Goal: Check status: Check status

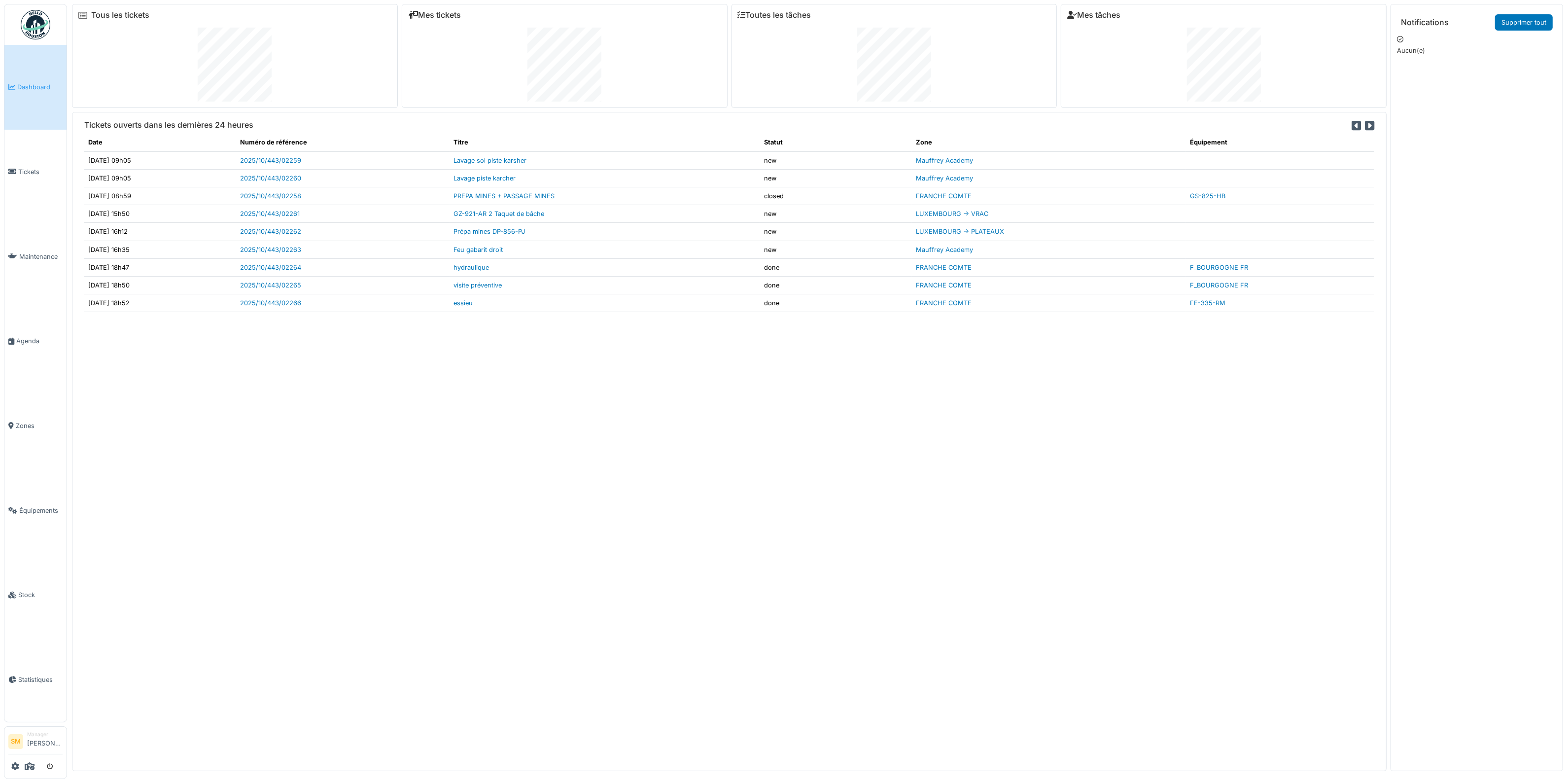
click at [38, 24] on img at bounding box center [35, 24] width 30 height 30
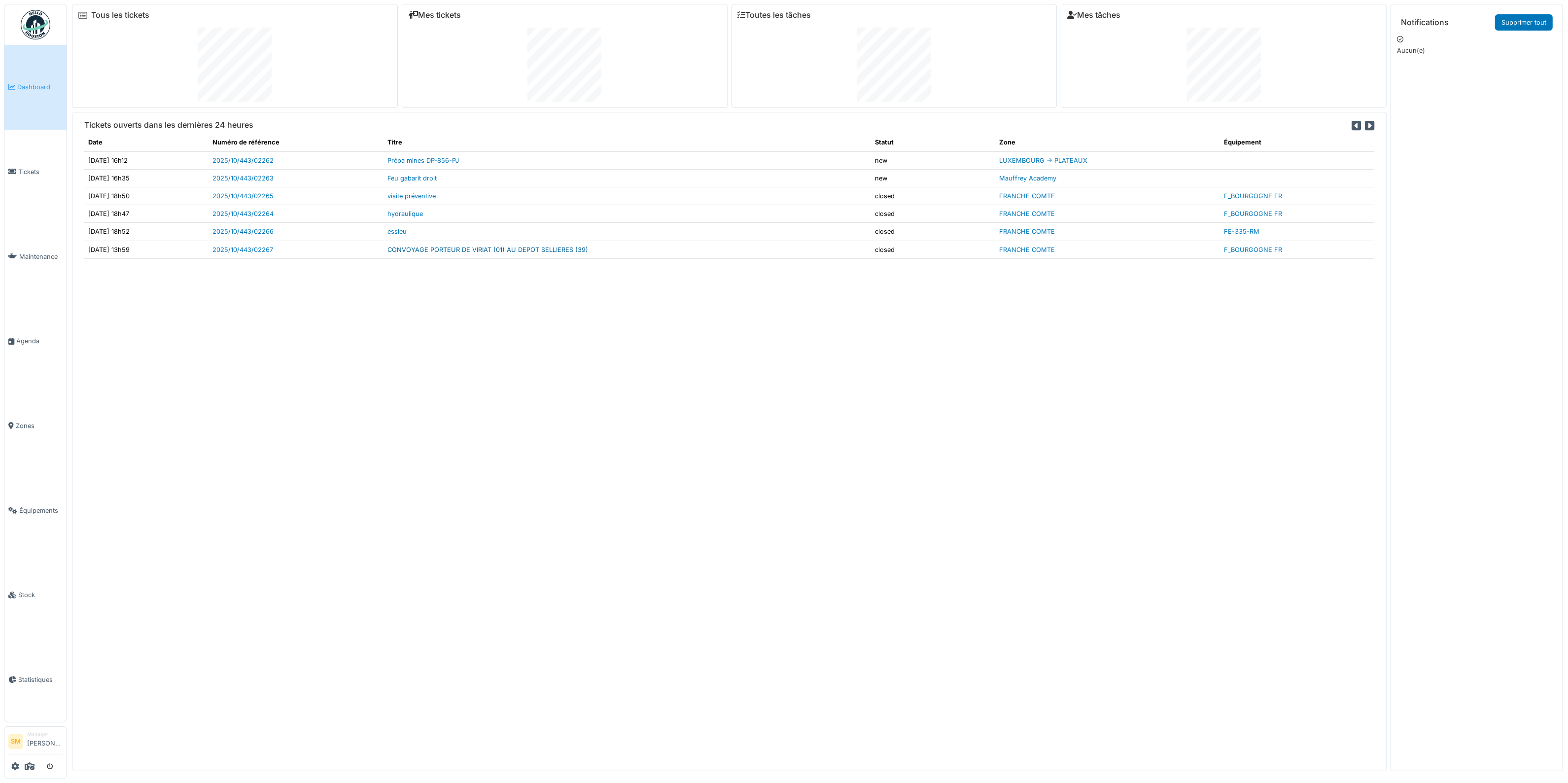
click at [445, 248] on link "CONVOYAGE PORTEUR DE VIRIAT (01) AU DEPOT SELLIERES (39)" at bounding box center [488, 250] width 200 height 7
